Goal: Entertainment & Leisure: Consume media (video, audio)

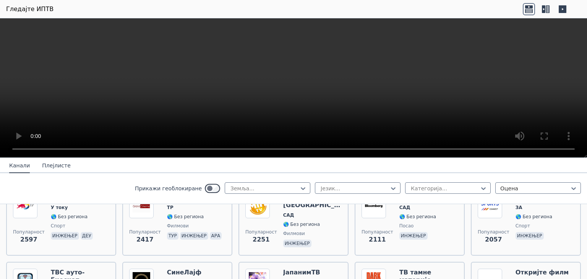
scroll to position [344, 0]
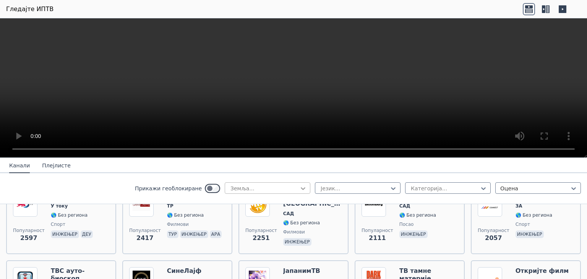
click at [299, 189] on icon at bounding box center [303, 189] width 8 height 8
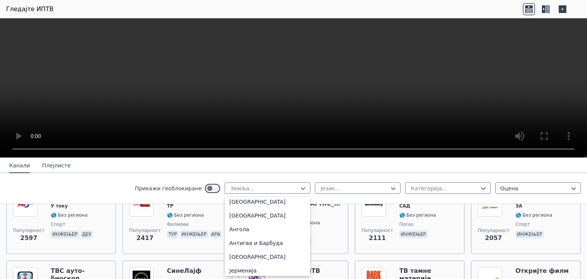
scroll to position [0, 0]
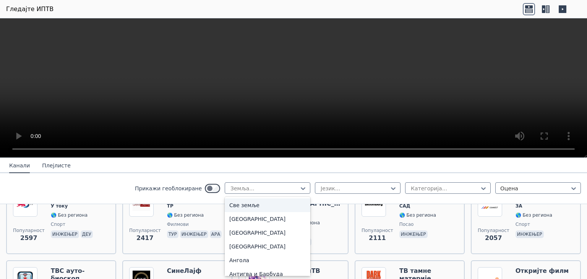
click at [274, 207] on div "Све земље" at bounding box center [268, 205] width 86 height 14
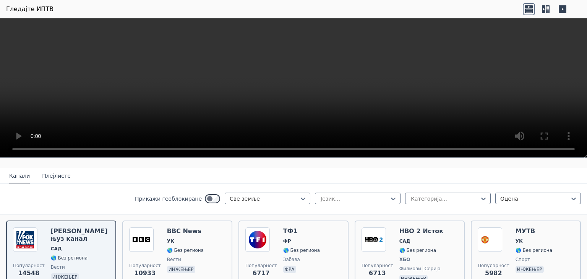
scroll to position [76, 0]
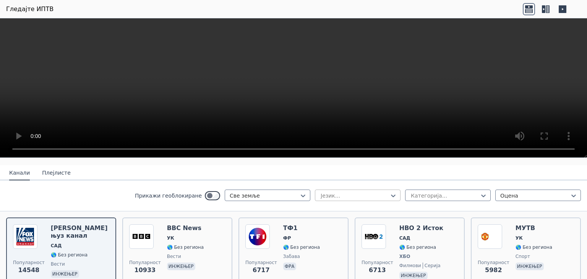
click at [364, 195] on div at bounding box center [355, 196] width 70 height 8
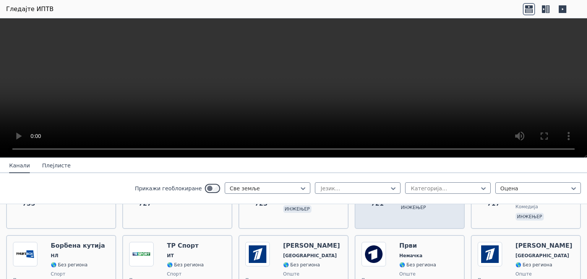
scroll to position [1643, 0]
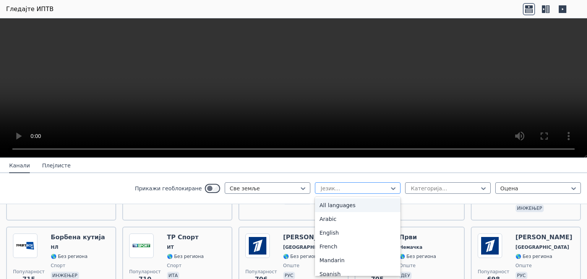
click at [358, 187] on div at bounding box center [355, 189] width 70 height 8
click at [336, 232] on div "Енглески" at bounding box center [358, 233] width 86 height 14
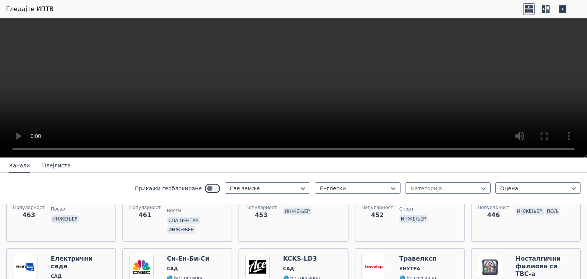
scroll to position [1758, 0]
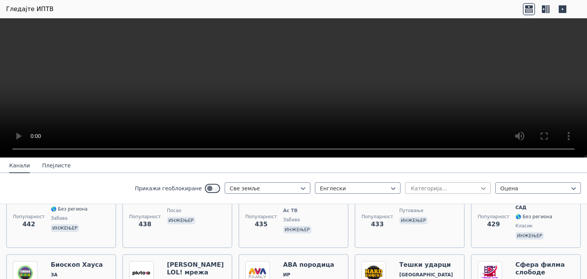
click at [480, 187] on icon at bounding box center [484, 189] width 8 height 8
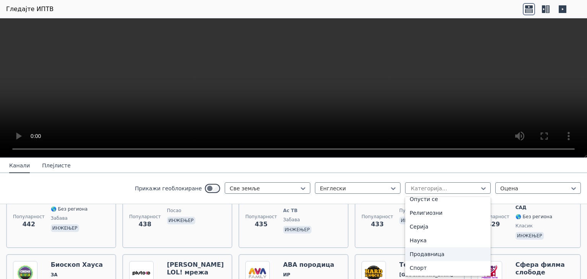
scroll to position [295, 0]
click at [425, 239] on div "Спорт" at bounding box center [448, 240] width 86 height 14
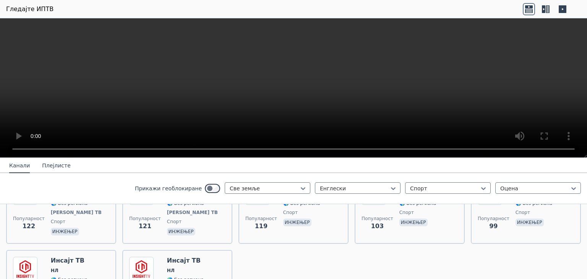
scroll to position [716, 0]
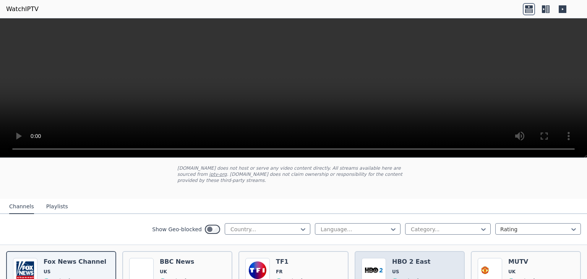
scroll to position [38, 0]
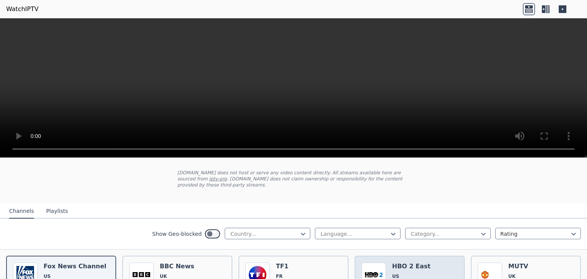
click at [405, 263] on h6 "HBO 2 East" at bounding box center [411, 267] width 38 height 8
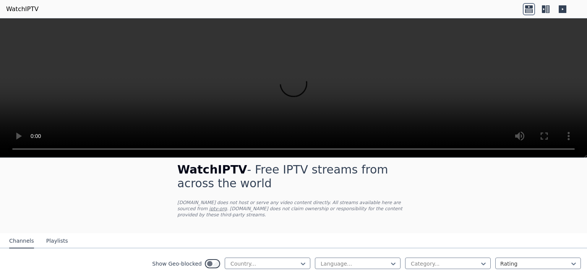
scroll to position [0, 0]
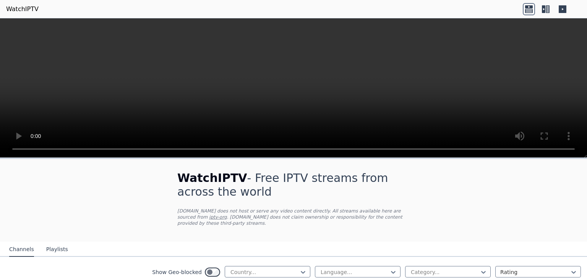
click at [58, 243] on button "Playlists" at bounding box center [57, 249] width 22 height 15
